Goal: Information Seeking & Learning: Check status

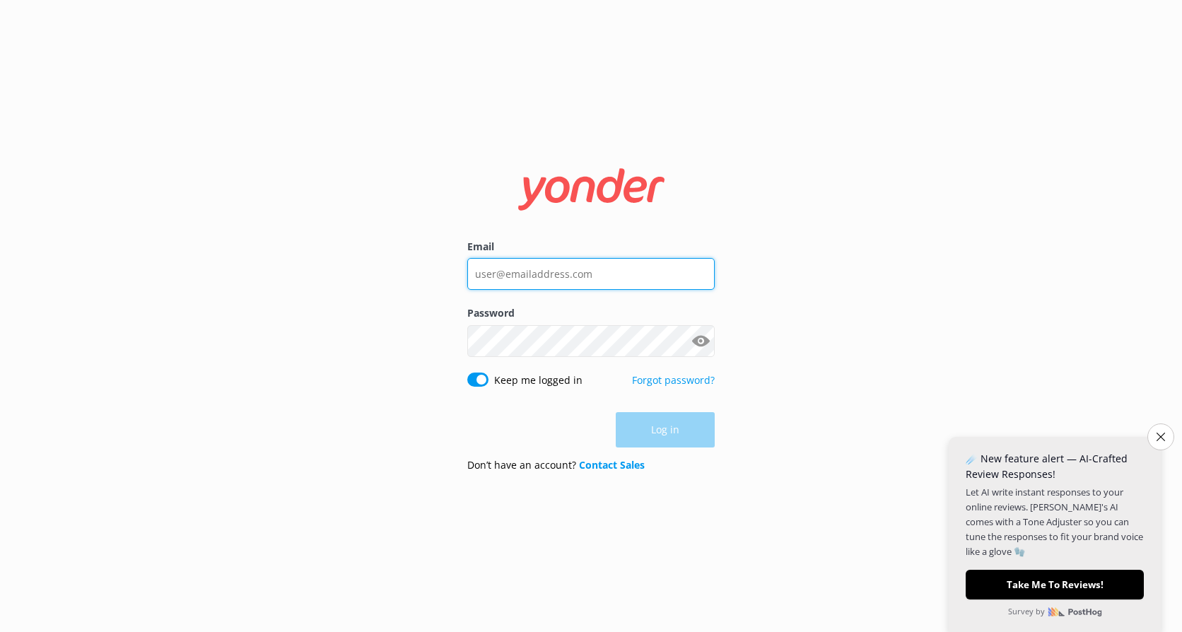
type input "[EMAIL_ADDRESS][DOMAIN_NAME]"
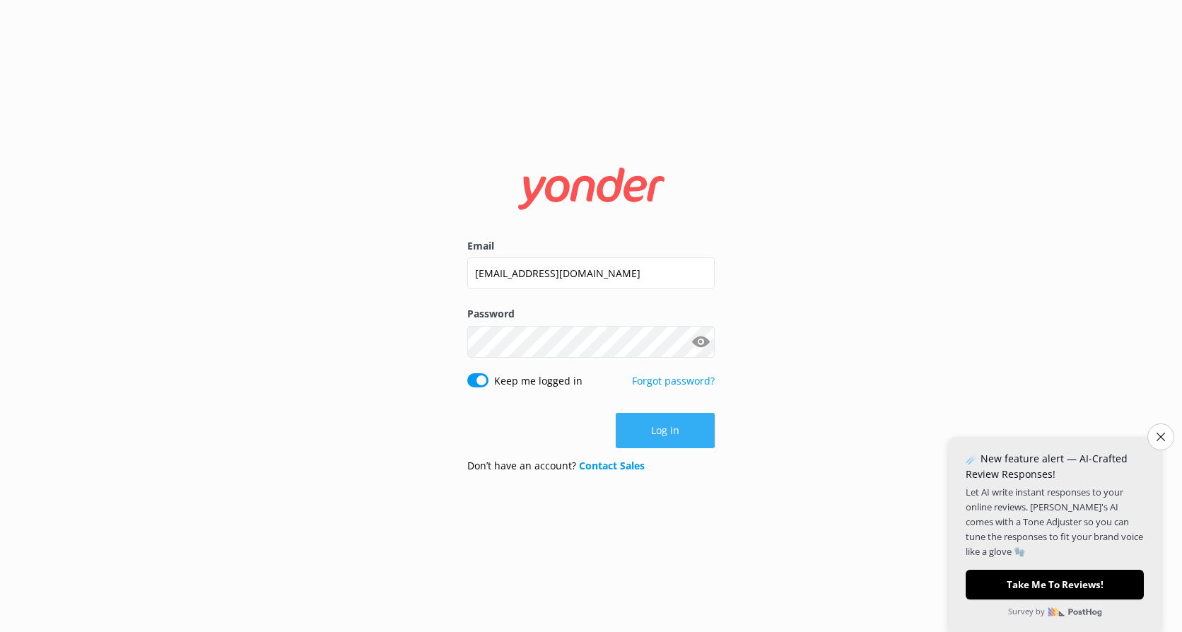
click at [665, 423] on div "Log in" at bounding box center [590, 430] width 247 height 35
click at [665, 423] on button "Log in" at bounding box center [665, 430] width 99 height 35
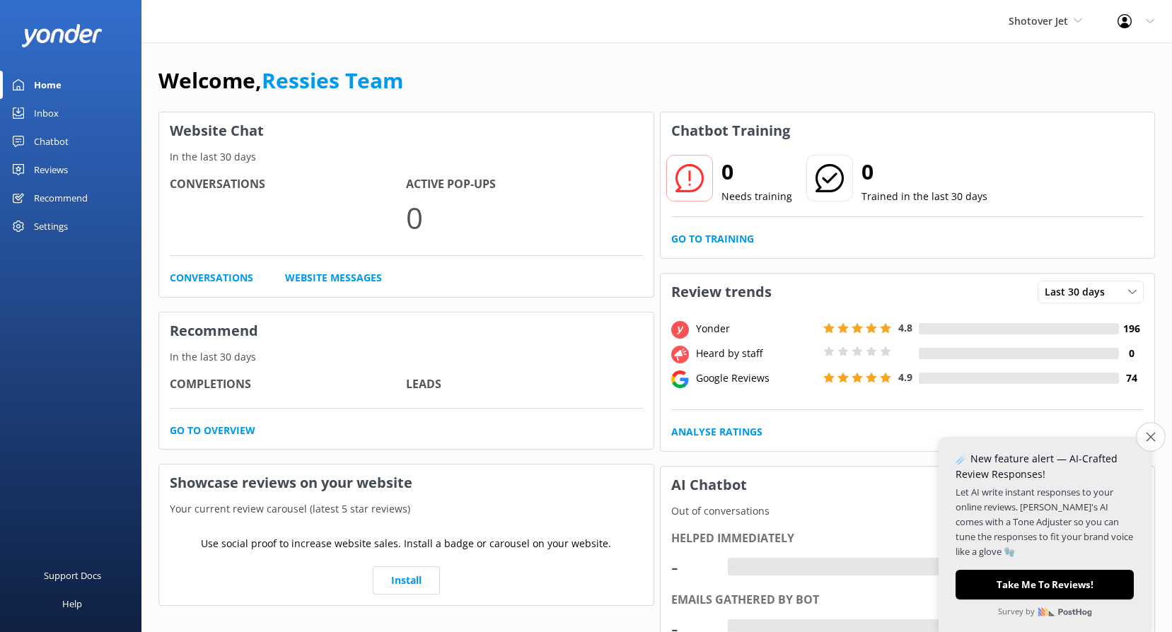
click at [1148, 436] on icon "Close survey" at bounding box center [1150, 436] width 9 height 9
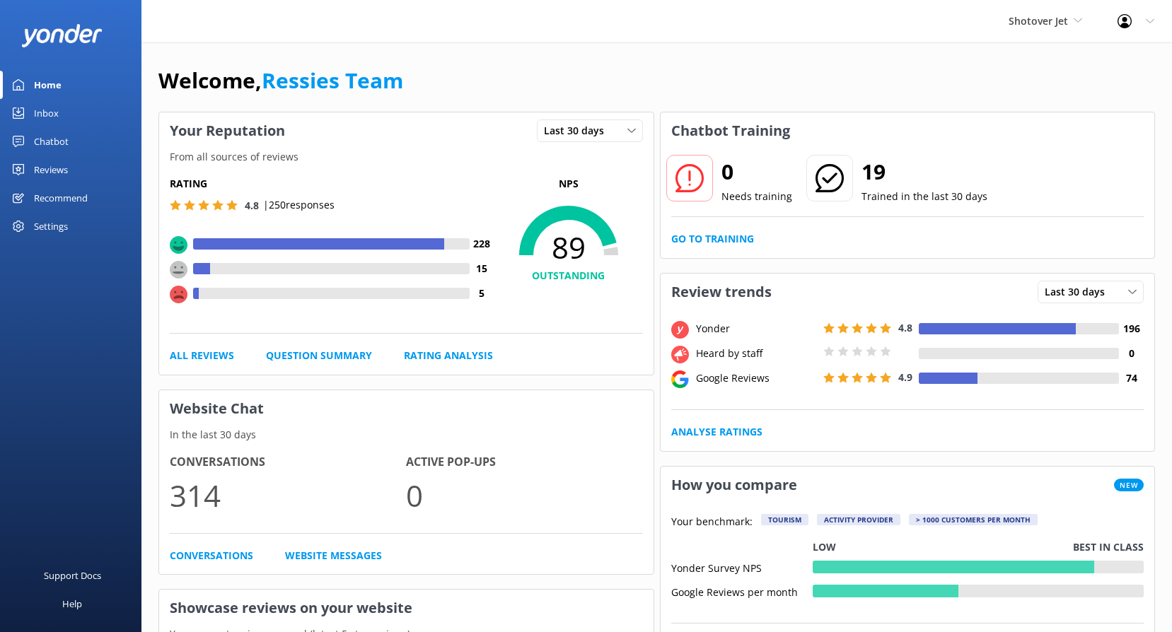
click at [66, 170] on div "Reviews" at bounding box center [51, 170] width 34 height 28
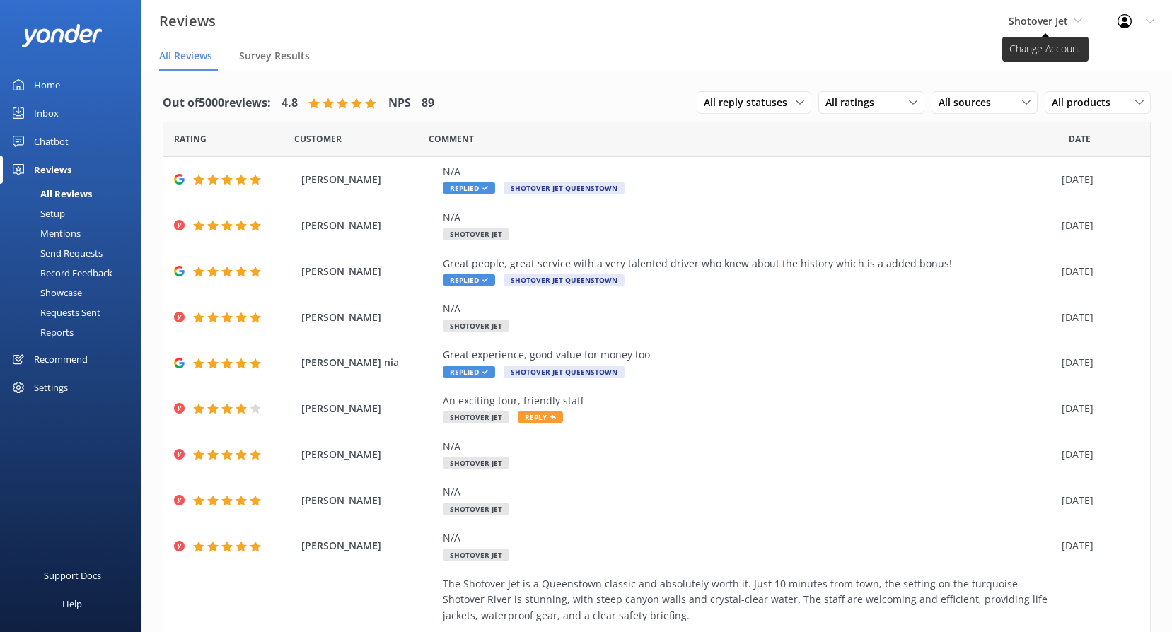
click at [1054, 22] on span "Shotover Jet" at bounding box center [1037, 20] width 59 height 13
click at [1068, 88] on link "Dart River Adventures" at bounding box center [1061, 93] width 141 height 34
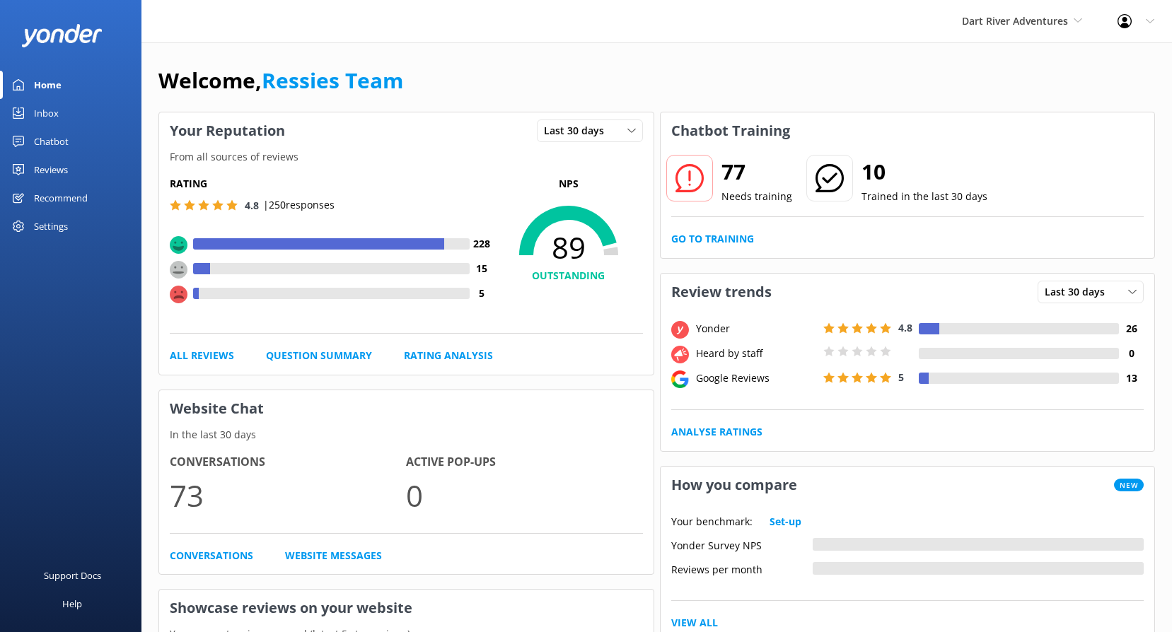
click at [69, 169] on link "Reviews" at bounding box center [70, 170] width 141 height 28
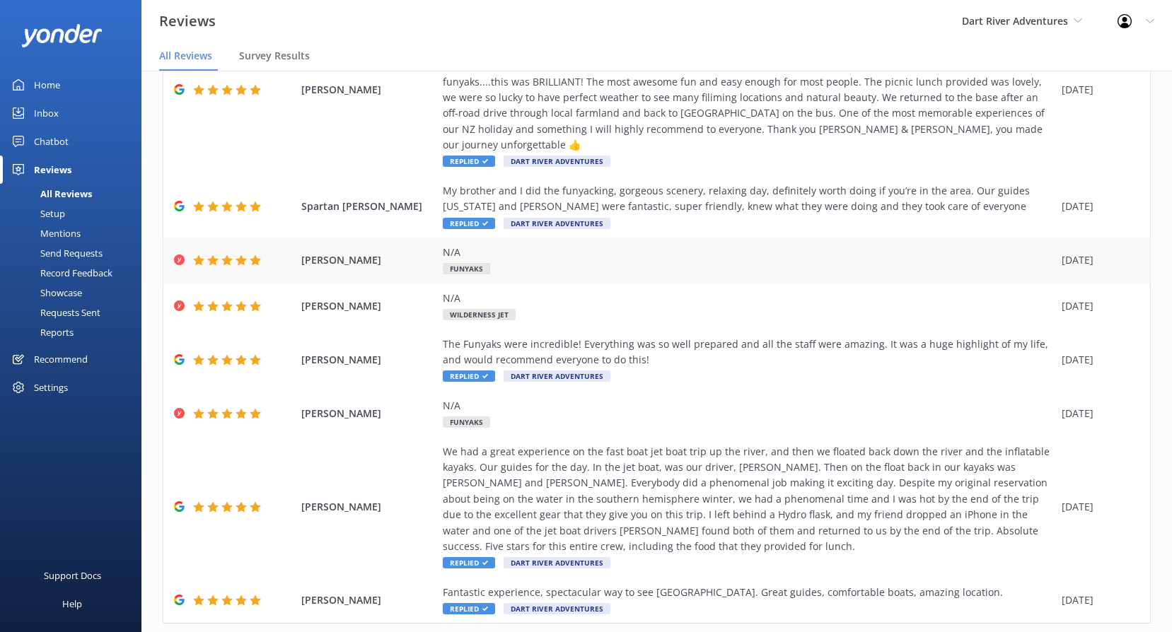
scroll to position [283, 0]
